Goal: Navigation & Orientation: Locate item on page

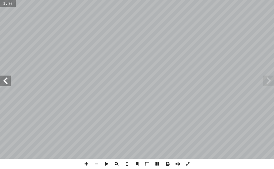
click at [8, 83] on span at bounding box center [5, 81] width 11 height 11
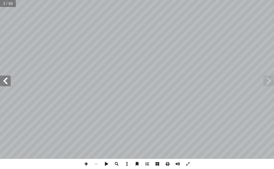
click at [8, 83] on span at bounding box center [5, 81] width 11 height 11
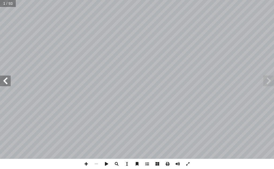
click at [8, 83] on span at bounding box center [5, 81] width 11 height 11
click at [8, 84] on span at bounding box center [5, 81] width 11 height 11
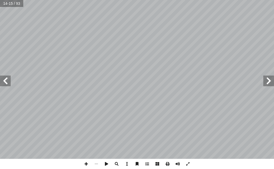
click at [8, 84] on span at bounding box center [5, 81] width 11 height 11
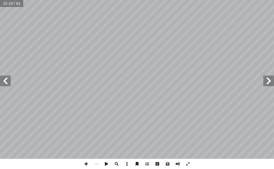
click at [8, 84] on span at bounding box center [5, 81] width 11 height 11
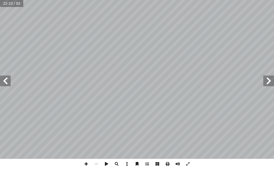
click at [8, 84] on span at bounding box center [5, 81] width 11 height 11
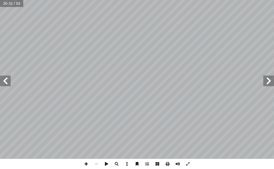
click at [8, 84] on span at bounding box center [5, 81] width 11 height 11
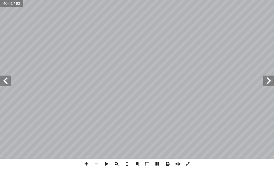
click at [8, 84] on span at bounding box center [5, 81] width 11 height 11
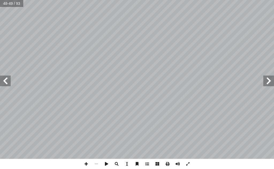
click at [8, 84] on span at bounding box center [5, 81] width 11 height 11
click at [88, 166] on span at bounding box center [86, 164] width 10 height 10
click at [88, 165] on span at bounding box center [86, 164] width 10 height 10
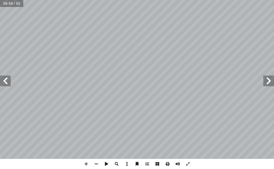
click at [8, 85] on span at bounding box center [5, 81] width 11 height 11
